Goal: Task Accomplishment & Management: Use online tool/utility

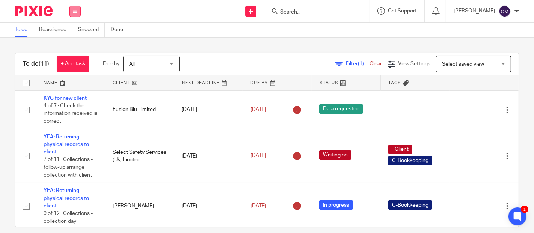
click at [76, 9] on icon at bounding box center [75, 11] width 5 height 5
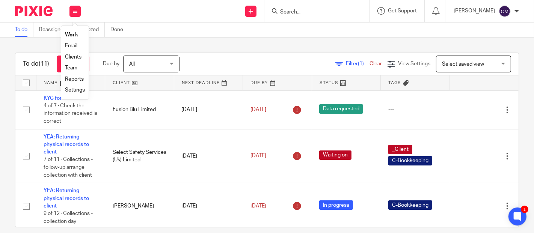
click at [80, 89] on link "Settings" at bounding box center [75, 90] width 20 height 5
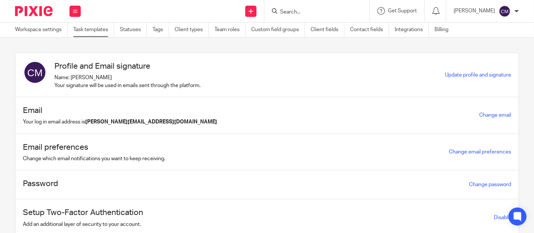
click at [89, 27] on link "Task templates" at bounding box center [93, 30] width 41 height 15
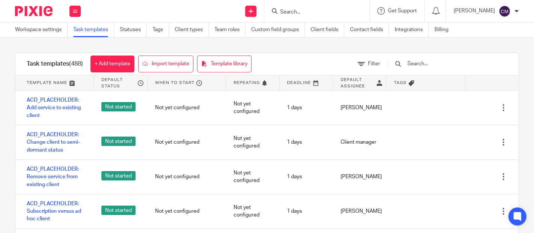
click at [446, 63] on input "text" at bounding box center [451, 64] width 88 height 8
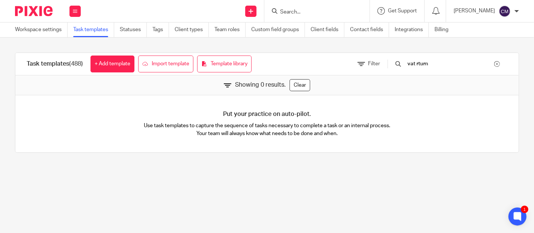
click at [433, 65] on input "vat rturn" at bounding box center [451, 64] width 88 height 8
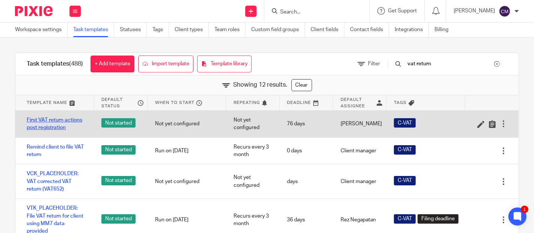
type input "vat return"
drag, startPoint x: 34, startPoint y: 119, endPoint x: 75, endPoint y: 131, distance: 42.7
click at [75, 131] on div "First VAT return actions post registration" at bounding box center [54, 124] width 79 height 27
drag, startPoint x: 5, startPoint y: 108, endPoint x: 78, endPoint y: 129, distance: 75.7
click at [78, 129] on div "Task templates (488) + Add template Import template Template library Filter vat…" at bounding box center [267, 158] width 534 height 240
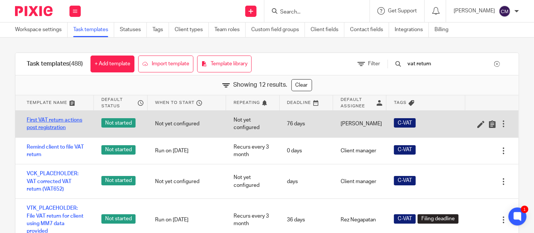
drag, startPoint x: 8, startPoint y: 110, endPoint x: 29, endPoint y: 118, distance: 22.3
click at [29, 118] on div "Task templates (488) + Add template Import template Template library Filter vat…" at bounding box center [267, 158] width 534 height 240
drag, startPoint x: 21, startPoint y: 118, endPoint x: 74, endPoint y: 135, distance: 55.8
click at [74, 135] on div "First VAT return actions post registration" at bounding box center [54, 124] width 79 height 27
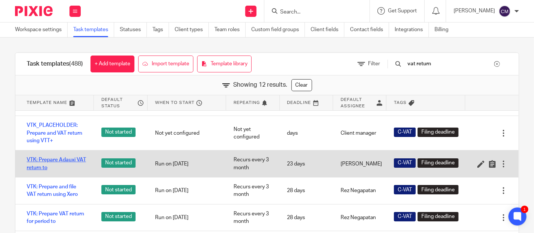
scroll to position [167, 0]
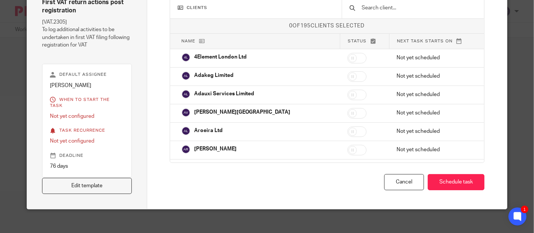
scroll to position [29, 0]
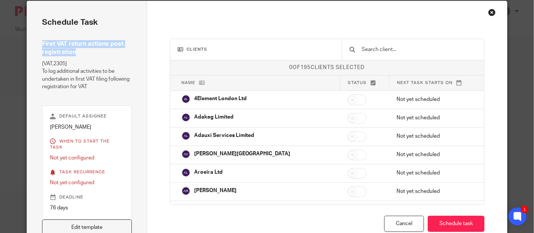
drag, startPoint x: 36, startPoint y: 42, endPoint x: 72, endPoint y: 53, distance: 37.3
click at [72, 53] on div "Schedule task First VAT return actions post registration [VAT.2305] To log addi…" at bounding box center [87, 126] width 120 height 250
copy h4 "First VAT return actions post registration"
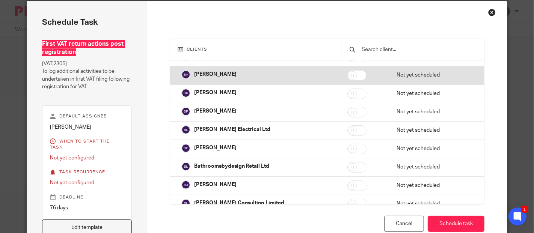
scroll to position [0, 0]
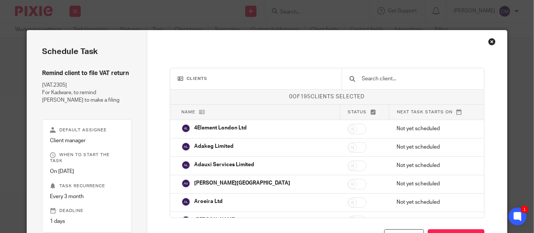
scroll to position [11, 0]
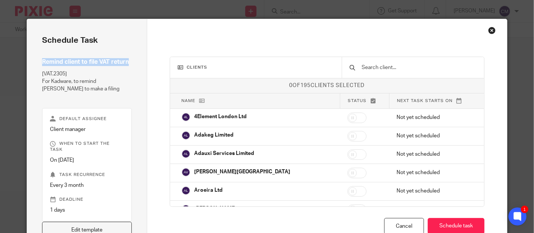
drag, startPoint x: 38, startPoint y: 61, endPoint x: 128, endPoint y: 59, distance: 90.2
click at [128, 59] on div "Schedule task Remind client to file VAT return [VAT.2305] For Kadware, to remin…" at bounding box center [87, 136] width 120 height 234
copy h4 "Remind client to file VAT return"
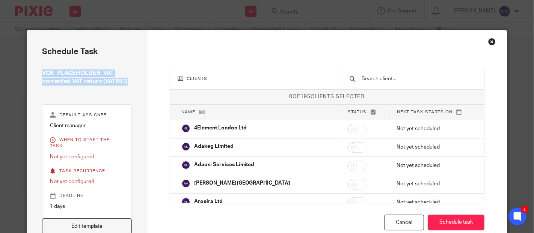
drag, startPoint x: 36, startPoint y: 71, endPoint x: 141, endPoint y: 90, distance: 106.8
click at [141, 90] on div "Schedule task VCK_PLACEHOLDER: VAT corrected VAT return (VAT652) Default assign…" at bounding box center [87, 139] width 120 height 219
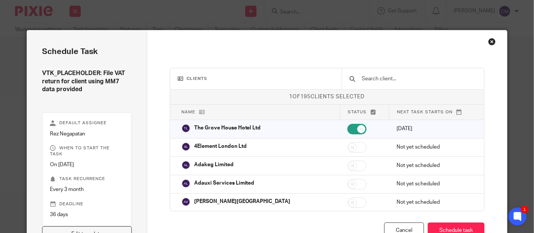
scroll to position [4, 0]
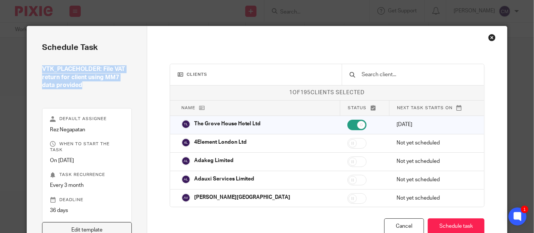
drag, startPoint x: 40, startPoint y: 66, endPoint x: 86, endPoint y: 88, distance: 51.4
click at [86, 88] on h4 "VTK_PLACEHOLDER: File VAT return for client using MM7 data provided" at bounding box center [86, 77] width 89 height 24
copy h4 "VTK_PLACEHOLDER: File VAT return for client using MM7 data provided"
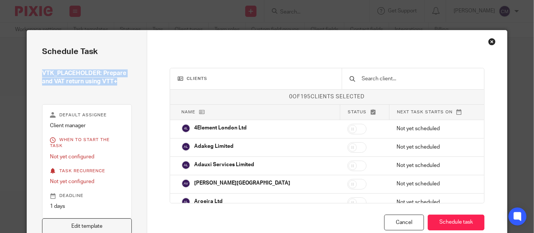
drag, startPoint x: 0, startPoint y: 0, endPoint x: 117, endPoint y: 86, distance: 145.4
click at [117, 86] on div "Schedule task VTK_PLACEHOLDER: Prepare and VAT return using VTT+ Default assign…" at bounding box center [87, 139] width 120 height 219
copy h4 "VTK_PLACEHOLDER: Prepare and VAT return using VTT+"
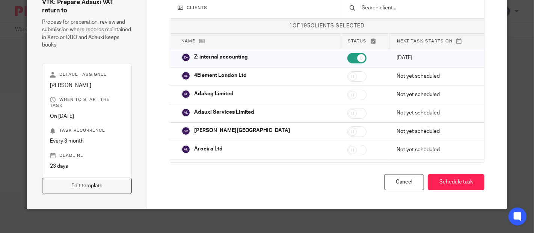
scroll to position [29, 0]
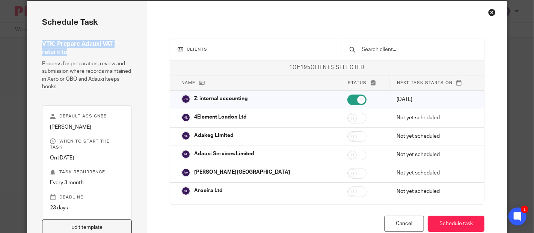
drag, startPoint x: 38, startPoint y: 42, endPoint x: 64, endPoint y: 53, distance: 27.6
click at [64, 53] on div "Schedule task VTK: Prepare Adauxi VAT return to Process for preparation, review…" at bounding box center [87, 126] width 120 height 250
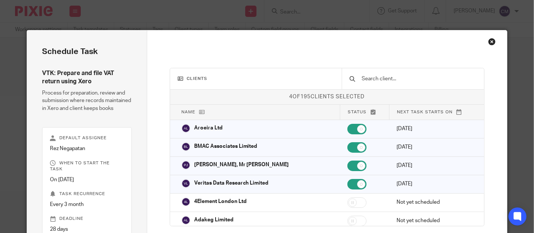
scroll to position [63, 0]
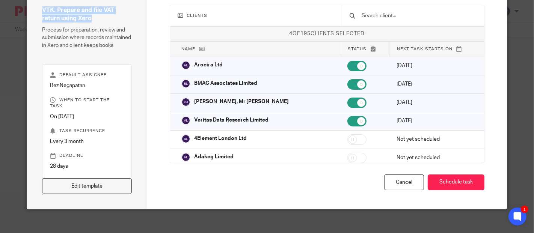
drag, startPoint x: 36, startPoint y: 11, endPoint x: 90, endPoint y: 22, distance: 55.6
click at [90, 22] on div "Schedule task VTK: Prepare and file VAT return using Xero Process for preparati…" at bounding box center [87, 88] width 120 height 242
copy h4 "VTK: Prepare and file VAT return using Xero"
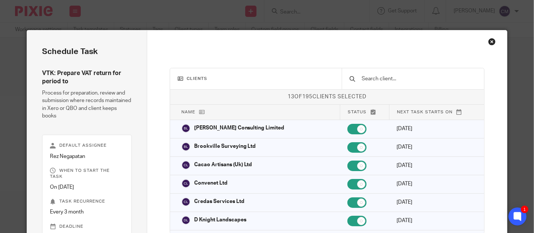
scroll to position [65, 0]
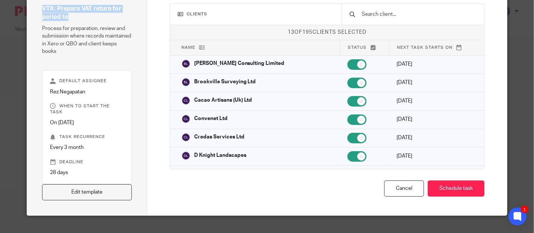
drag, startPoint x: 39, startPoint y: 8, endPoint x: 64, endPoint y: 17, distance: 26.9
click at [64, 17] on h4 "VTK: Prepare VAT return for period to" at bounding box center [86, 13] width 89 height 16
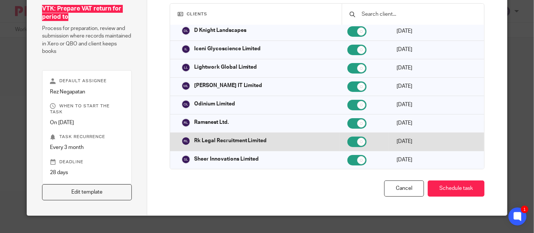
scroll to position [167, 0]
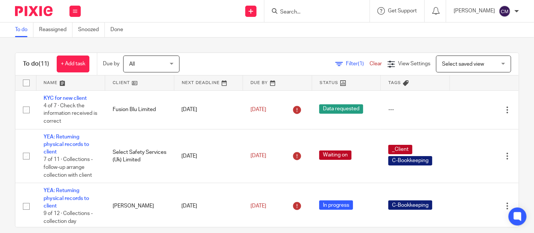
click at [312, 12] on input "Search" at bounding box center [314, 12] width 68 height 7
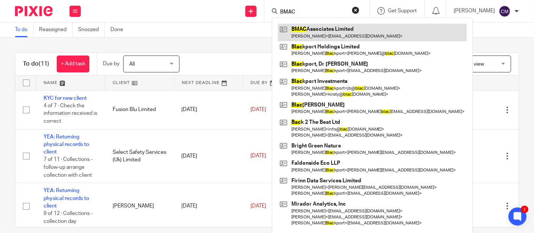
type input "BMAC"
click at [326, 35] on link at bounding box center [372, 32] width 189 height 17
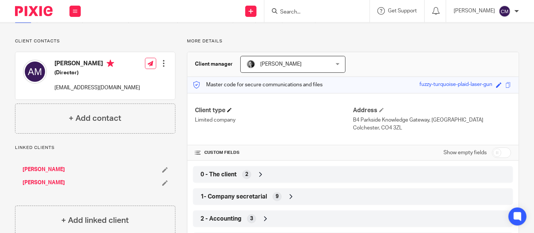
scroll to position [83, 0]
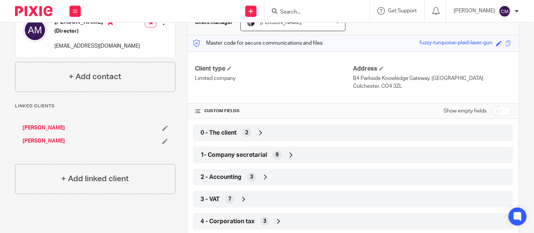
click at [258, 137] on div "0 - The client 2" at bounding box center [353, 133] width 309 height 13
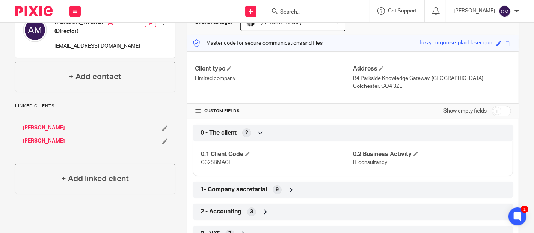
click at [325, 11] on input "Search" at bounding box center [314, 12] width 68 height 7
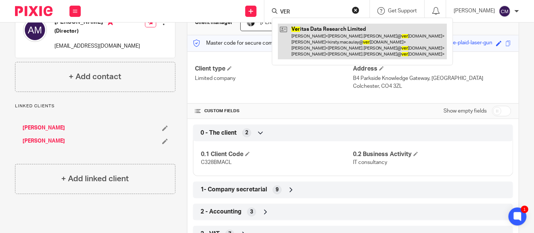
type input "VER"
click at [315, 30] on link at bounding box center [362, 42] width 169 height 36
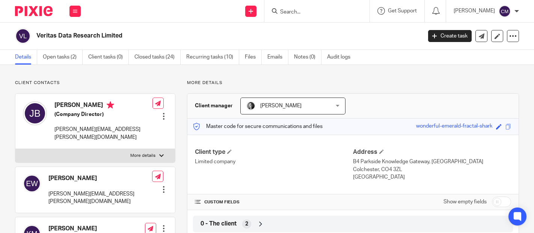
click at [211, 222] on span "0 - The client" at bounding box center [219, 224] width 36 height 8
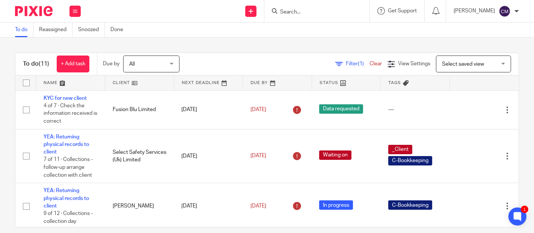
click at [326, 9] on input "Search" at bounding box center [314, 12] width 68 height 7
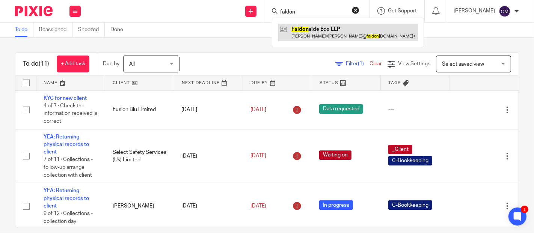
type input "faldon"
click at [312, 31] on link at bounding box center [348, 32] width 140 height 17
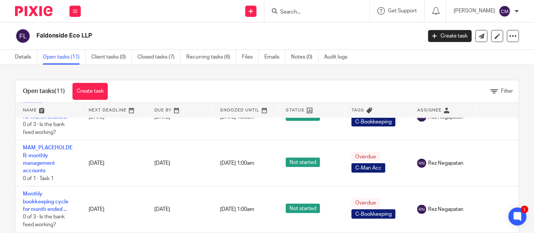
scroll to position [363, 0]
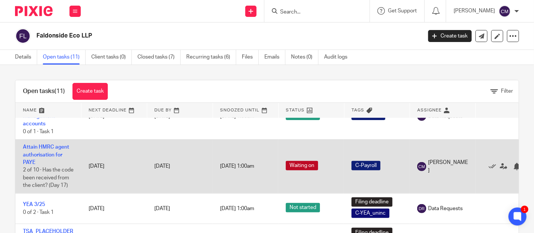
click at [45, 140] on td "Attain HMRC agent authorisation for PAYE 2 of 10 · Has the code been received f…" at bounding box center [48, 167] width 66 height 54
click at [39, 145] on link "Attain HMRC agent authorisation for PAYE" at bounding box center [46, 155] width 46 height 21
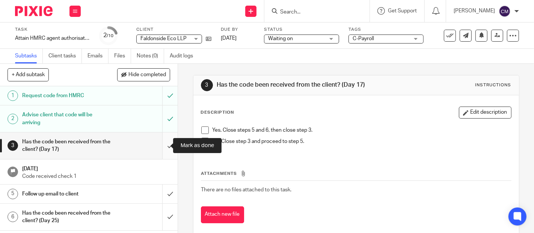
click at [162, 145] on input "submit" at bounding box center [89, 146] width 178 height 27
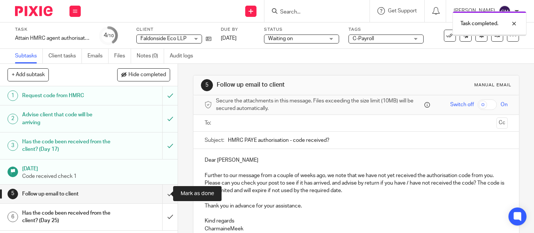
click at [166, 191] on input "submit" at bounding box center [89, 194] width 178 height 19
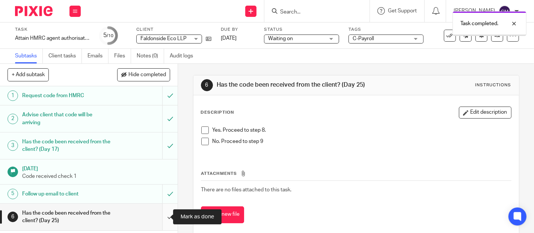
click at [165, 213] on input "submit" at bounding box center [89, 217] width 178 height 27
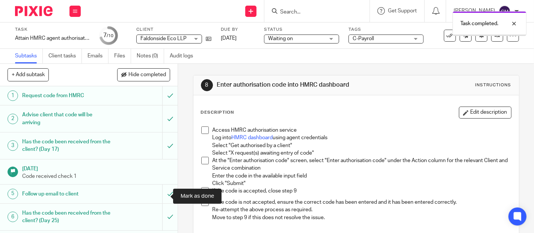
scroll to position [95, 0]
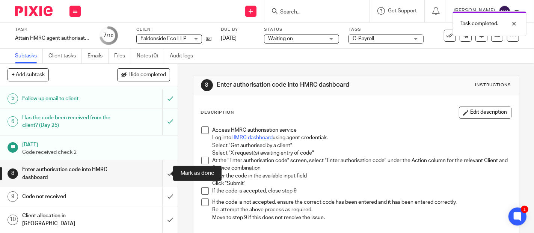
click at [162, 174] on input "submit" at bounding box center [89, 173] width 178 height 27
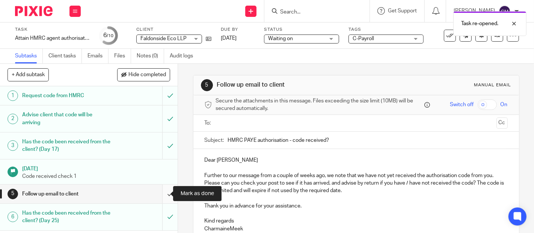
click at [167, 197] on input "submit" at bounding box center [89, 194] width 178 height 19
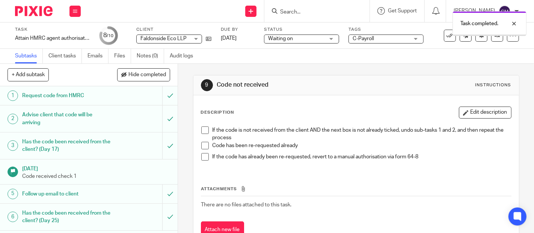
scroll to position [95, 0]
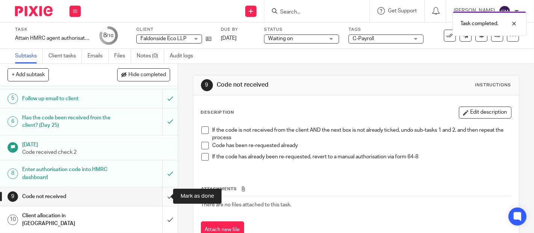
click at [156, 202] on input "submit" at bounding box center [89, 197] width 178 height 19
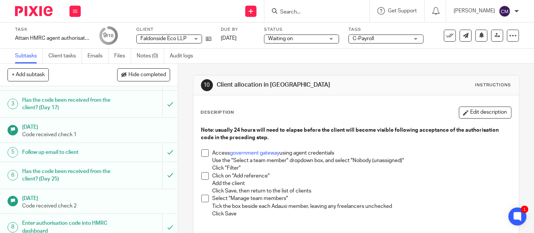
scroll to position [95, 0]
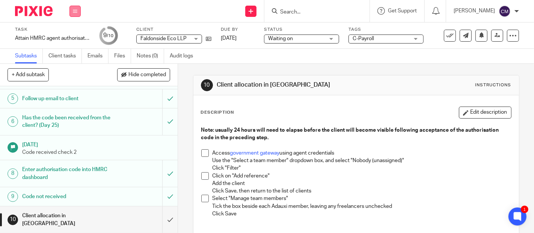
click at [72, 8] on button at bounding box center [75, 11] width 11 height 11
click at [76, 33] on link "Work" at bounding box center [71, 34] width 13 height 5
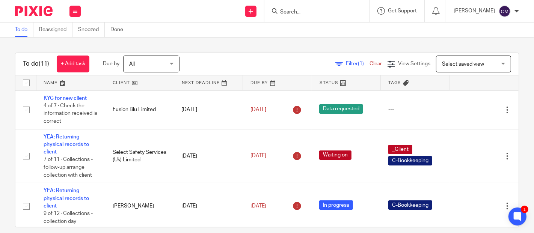
click at [325, 10] on input "Search" at bounding box center [314, 12] width 68 height 7
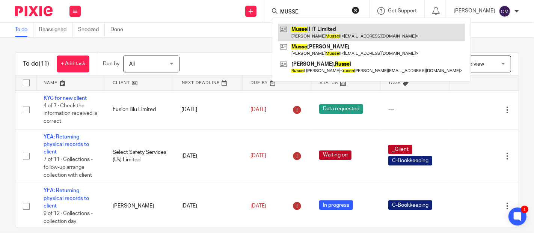
type input "MUSSE"
click at [316, 32] on link at bounding box center [371, 32] width 187 height 17
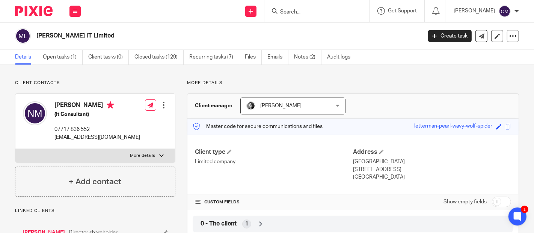
scroll to position [42, 0]
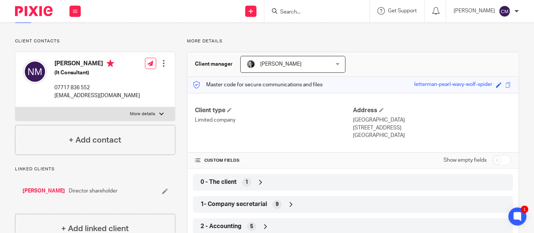
click at [201, 180] on span "0 - The client" at bounding box center [219, 182] width 36 height 8
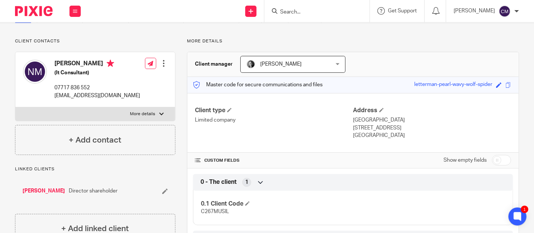
click at [324, 14] on input "Search" at bounding box center [314, 12] width 68 height 7
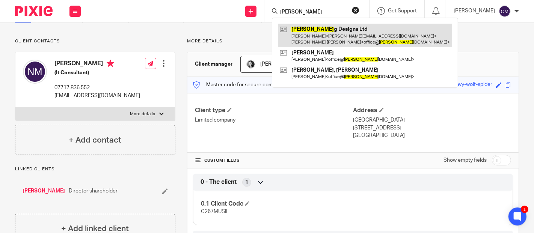
type input "[PERSON_NAME]"
click at [341, 31] on link at bounding box center [365, 35] width 174 height 23
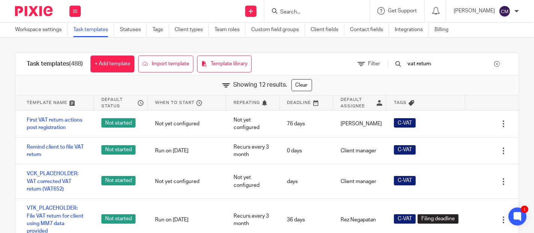
drag, startPoint x: 449, startPoint y: 67, endPoint x: 428, endPoint y: 65, distance: 20.7
click at [428, 65] on input "vat return" at bounding box center [451, 64] width 88 height 8
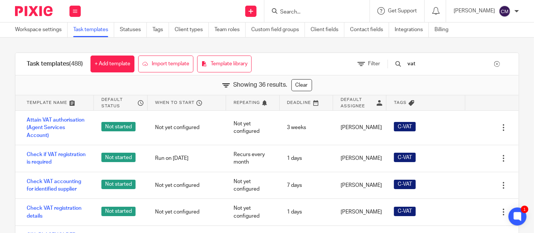
type input "vat"
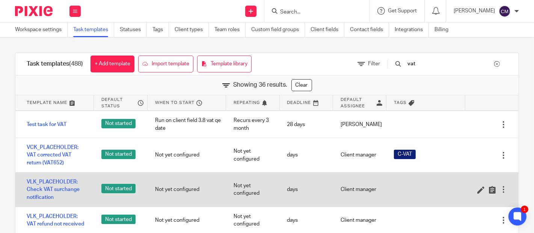
scroll to position [376, 0]
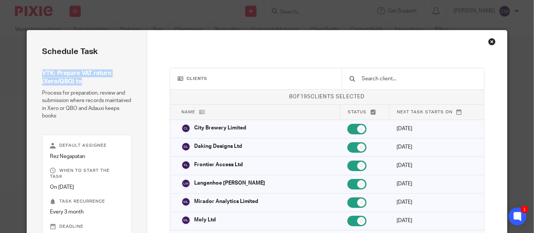
drag, startPoint x: 37, startPoint y: 74, endPoint x: 80, endPoint y: 86, distance: 44.4
click at [80, 86] on div "Schedule task VTK: Prepare VAT return (Xero/QBO) to Process for preparation, re…" at bounding box center [87, 155] width 120 height 250
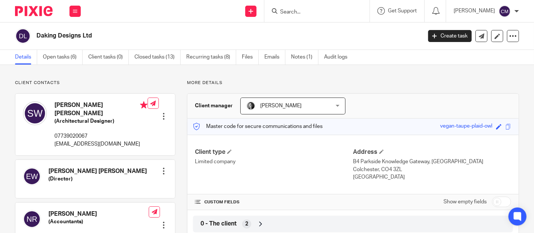
click at [224, 225] on span "0 - The client" at bounding box center [219, 224] width 36 height 8
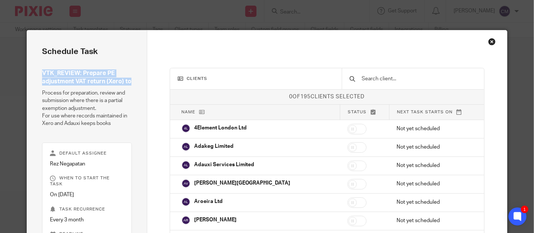
drag, startPoint x: 40, startPoint y: 72, endPoint x: 131, endPoint y: 81, distance: 91.7
click at [131, 81] on div "Schedule task VTK_REVIEW: Prepare PE adjustment VAT return (Xero) to Process fo…" at bounding box center [87, 158] width 120 height 257
copy h4 "VTK_REVIEW: Prepare PE adjustment VAT return (Xero) to"
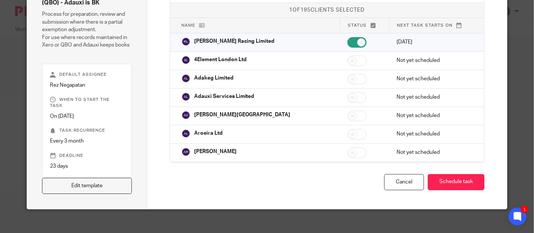
scroll to position [3, 0]
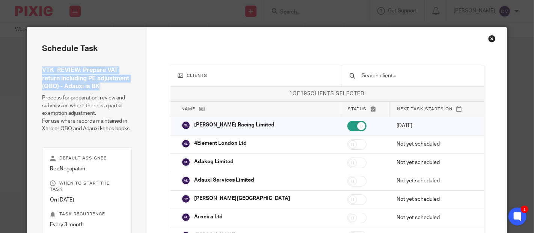
drag, startPoint x: 40, startPoint y: 69, endPoint x: 102, endPoint y: 88, distance: 65.0
click at [102, 88] on h4 "VTK_REVIEW: Prepare VAT return including PE adjustment (QBO) - Adauxi is BK" at bounding box center [86, 79] width 89 height 24
copy h4 "VTK_REVIEW: Prepare VAT return including PE adjustment (QBO) - Adauxi is BK"
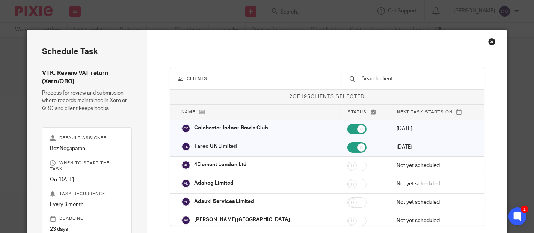
scroll to position [63, 0]
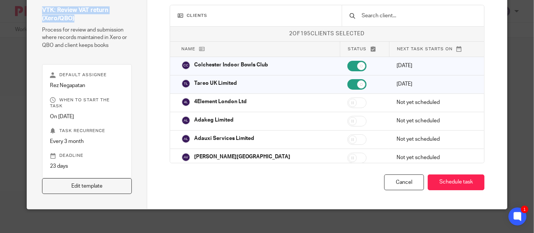
drag, startPoint x: 38, startPoint y: 8, endPoint x: 76, endPoint y: 19, distance: 39.6
click at [76, 19] on div "Schedule task VTK: Review VAT return (Xero/QBO) Process for review and submissi…" at bounding box center [87, 88] width 120 height 242
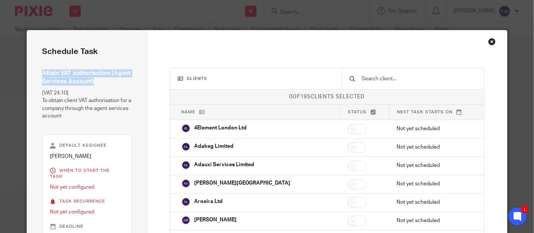
drag, startPoint x: 45, startPoint y: 75, endPoint x: 97, endPoint y: 84, distance: 53.1
click at [97, 84] on div "Schedule task Attain VAT authorisation (Agent Services Account) [VAT 24.10] To …" at bounding box center [87, 155] width 120 height 250
copy h4 "Attain VAT authorisation (Agent Services Account)"
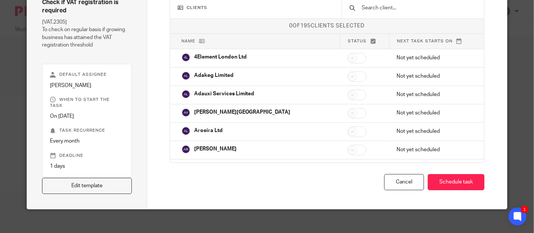
scroll to position [29, 0]
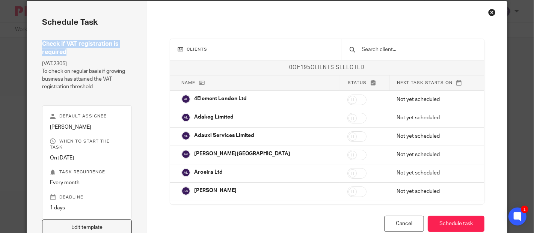
drag, startPoint x: 39, startPoint y: 44, endPoint x: 65, endPoint y: 48, distance: 25.5
click at [65, 48] on div "Schedule task Check if VAT registration is required [VAT.2305] To check on regu…" at bounding box center [87, 126] width 120 height 250
copy h4 "Check if VAT registration is required"
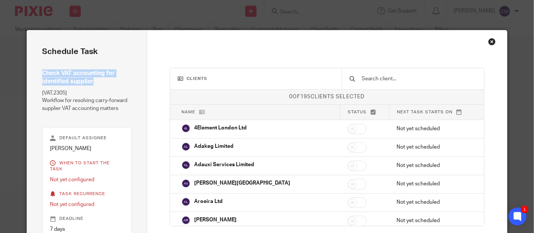
drag, startPoint x: 39, startPoint y: 72, endPoint x: 104, endPoint y: 83, distance: 66.3
click at [104, 83] on h4 "Check VAT accounting for identified supplier" at bounding box center [86, 78] width 89 height 16
copy h4 "Check VAT accounting for identified supplier"
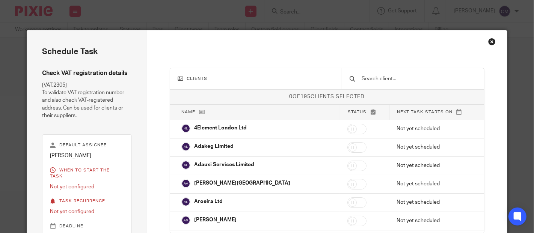
scroll to position [29, 0]
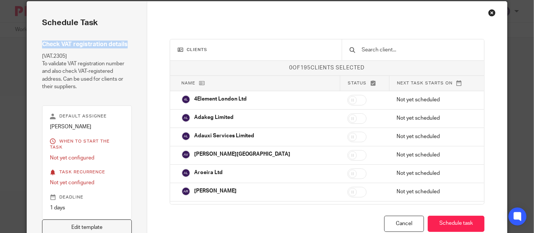
drag, startPoint x: 39, startPoint y: 44, endPoint x: 143, endPoint y: 45, distance: 103.7
click at [143, 45] on div "Schedule task Check VAT registration details [VAT.2305] To validate VAT registr…" at bounding box center [87, 127] width 120 height 250
copy h4 "Check VAT registration details"
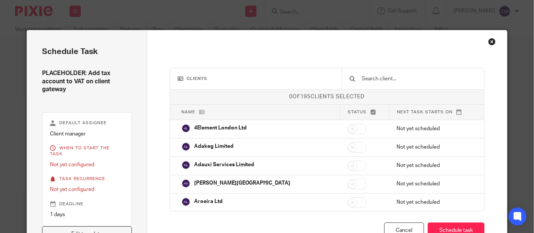
scroll to position [4, 0]
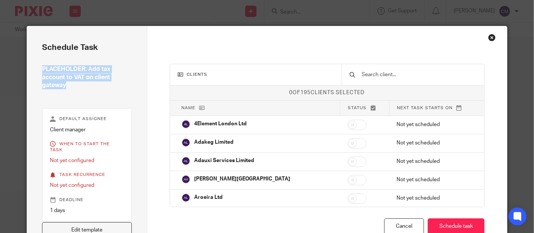
drag, startPoint x: 37, startPoint y: 66, endPoint x: 70, endPoint y: 87, distance: 39.2
click at [70, 87] on div "Schedule task PLACEHOLDER: Add tax account to VAT on client gateway Default ass…" at bounding box center [87, 139] width 120 height 227
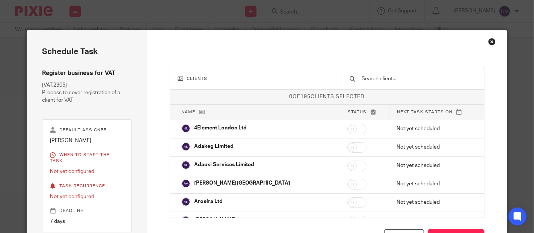
scroll to position [11, 0]
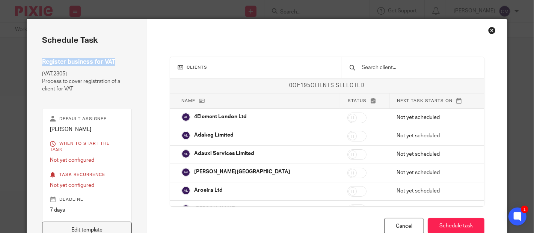
drag, startPoint x: 35, startPoint y: 63, endPoint x: 118, endPoint y: 67, distance: 83.5
click at [118, 67] on div "Schedule task Register business for VAT [VAT.2305] Process to cover registratio…" at bounding box center [87, 136] width 120 height 234
copy h4 "Register business for VAT"
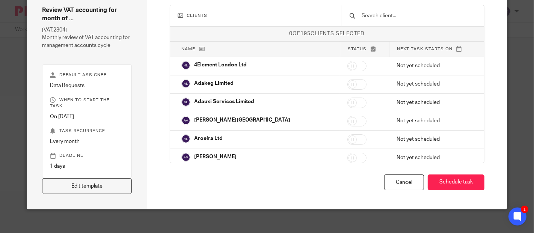
scroll to position [21, 0]
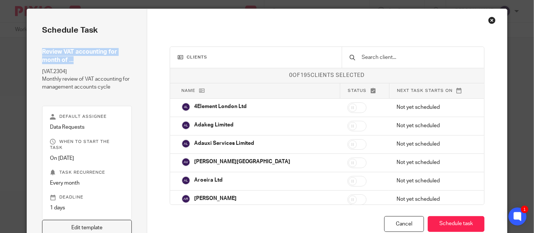
drag, startPoint x: 37, startPoint y: 50, endPoint x: 73, endPoint y: 58, distance: 36.9
click at [73, 58] on div "Schedule task Review VAT accounting for month of ... [VAT.2304] Monthly review …" at bounding box center [87, 130] width 120 height 242
copy h4 "Review VAT accounting for month of ..."
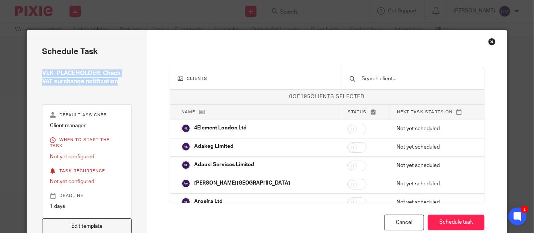
drag, startPoint x: 39, startPoint y: 74, endPoint x: 116, endPoint y: 82, distance: 77.1
click at [116, 82] on h4 "VLK_PLACEHOLDER: Check VAT surchange notification" at bounding box center [86, 78] width 89 height 16
copy h4 "VLK_PLACEHOLDER: Check VAT surchange notification"
drag, startPoint x: 41, startPoint y: 71, endPoint x: 107, endPoint y: 80, distance: 66.1
click at [107, 80] on h4 "VLK_PLACEHOLDER: VAT refund not received" at bounding box center [86, 78] width 89 height 16
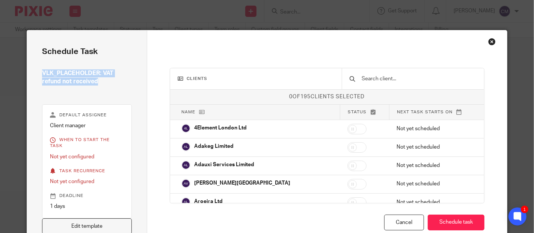
copy h4 "VLK_PLACEHOLDER: VAT refund not received"
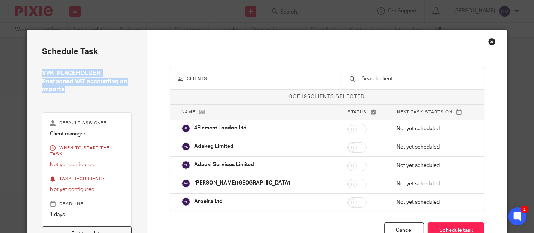
drag, startPoint x: 66, startPoint y: 91, endPoint x: 35, endPoint y: 76, distance: 34.6
click at [35, 76] on div "Schedule task VPK_PLACEHOLDER: Postponed VAT accounting on imports Default assi…" at bounding box center [87, 143] width 120 height 227
copy h4 "VPK_PLACEHOLDER: Postponed VAT accounting on imports"
